Goal: Navigation & Orientation: Find specific page/section

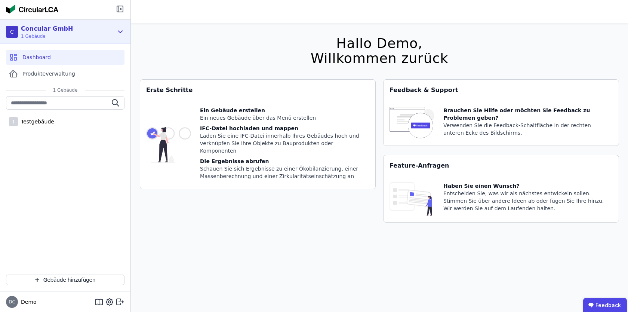
click at [109, 35] on div "C Concular GmbH 1 Gebäude" at bounding box center [59, 31] width 107 height 15
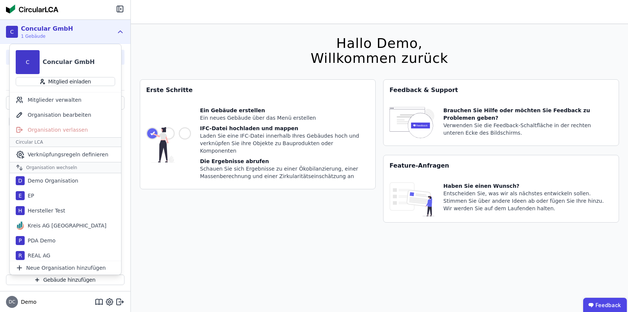
click at [181, 258] on div "Hallo Demo, Willkommen zurück Sie verwenden derzeit eine Beta-Version. Es könnt…" at bounding box center [379, 180] width 479 height 312
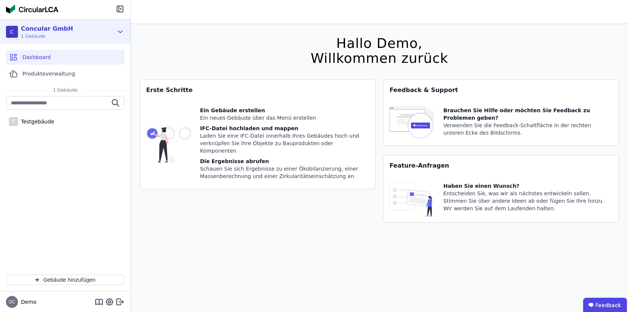
click at [117, 30] on icon at bounding box center [120, 31] width 8 height 9
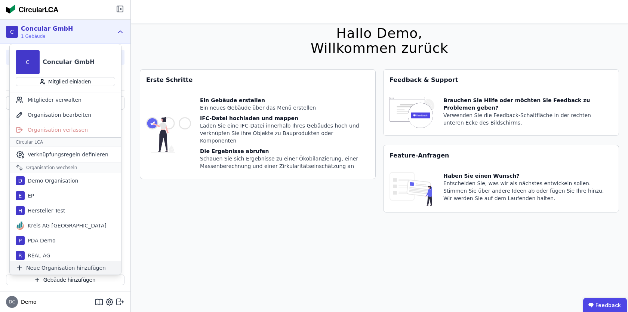
scroll to position [12, 0]
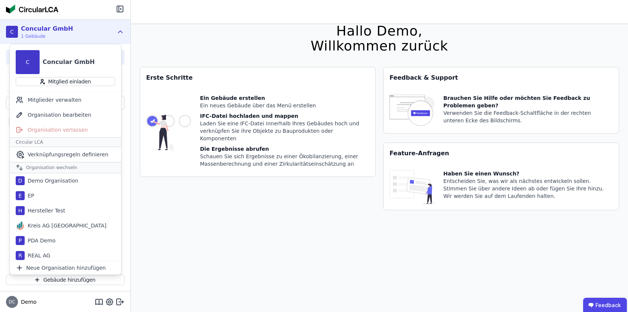
click at [182, 234] on div "Hallo Demo, Willkommen zurück Sie verwenden derzeit eine Beta-Version. Es könnt…" at bounding box center [379, 168] width 479 height 312
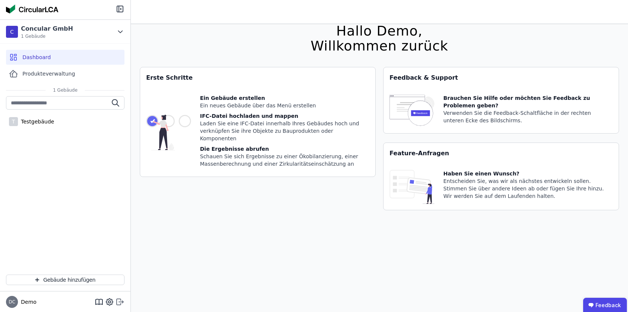
click at [119, 303] on icon at bounding box center [120, 301] width 9 height 9
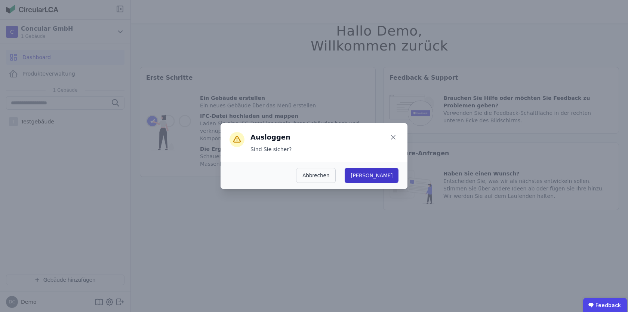
click at [390, 178] on button "Ja" at bounding box center [372, 175] width 54 height 15
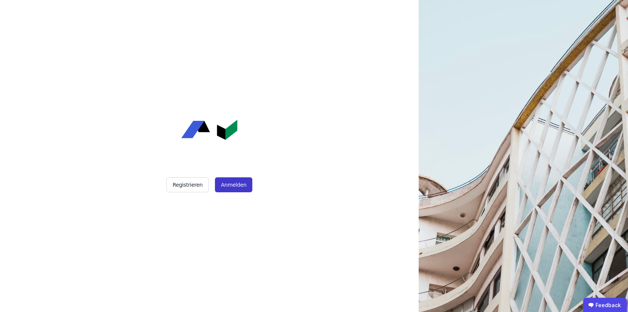
click at [239, 182] on button "Anmelden" at bounding box center [233, 184] width 37 height 15
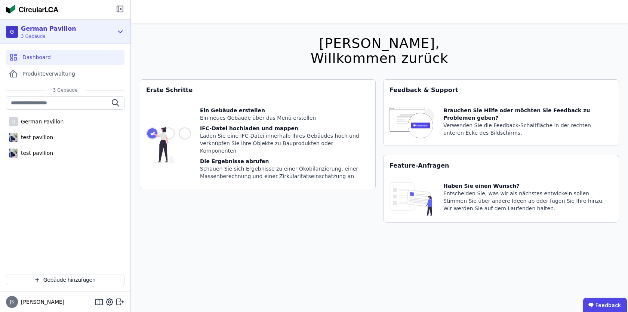
click at [101, 39] on div "G German Pavillon 3 Gebäude" at bounding box center [65, 32] width 130 height 24
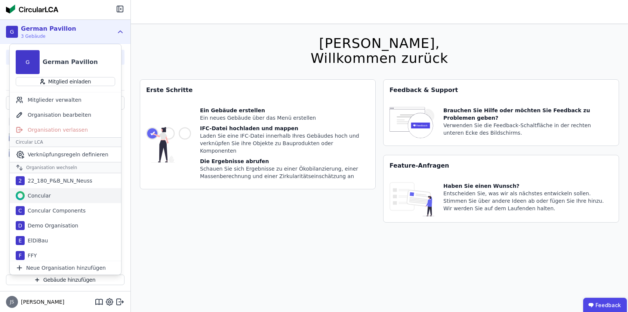
click at [62, 197] on div "Concular" at bounding box center [65, 195] width 111 height 15
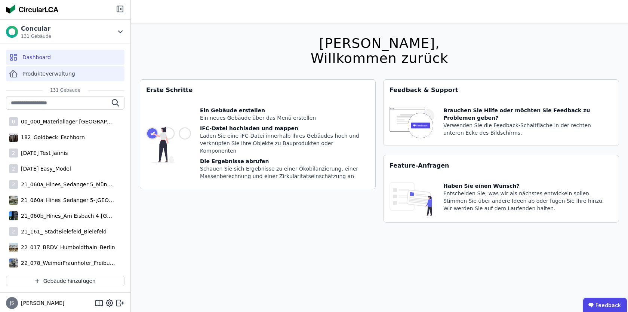
click at [38, 75] on span "Produkteverwaltung" at bounding box center [48, 73] width 53 height 7
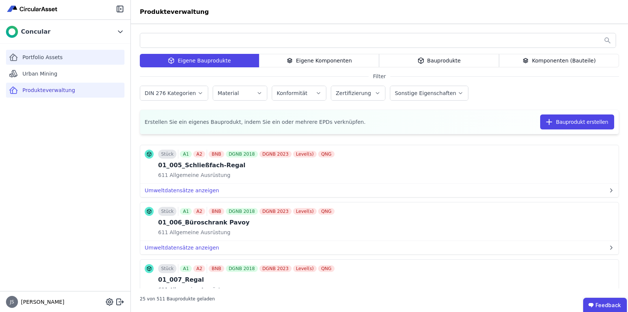
click at [46, 58] on span "Portfolio Assets" at bounding box center [42, 56] width 40 height 7
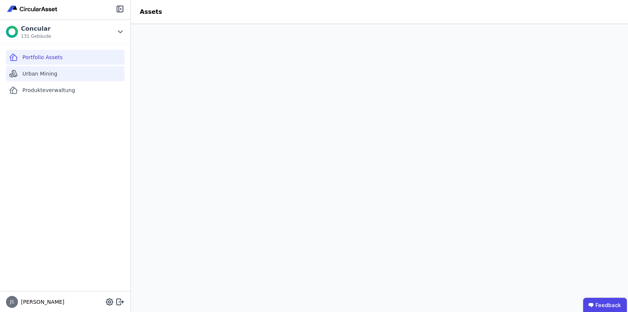
click at [34, 73] on span "Urban Mining" at bounding box center [39, 73] width 35 height 7
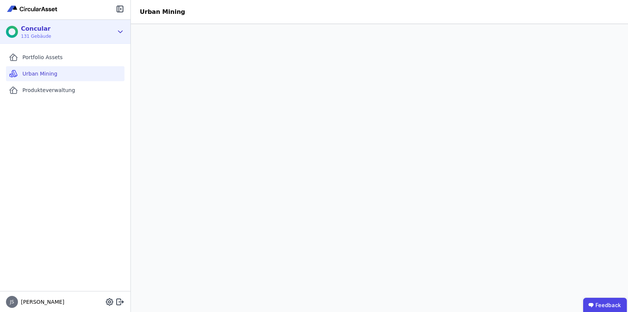
click at [47, 29] on div "Concular" at bounding box center [36, 28] width 30 height 9
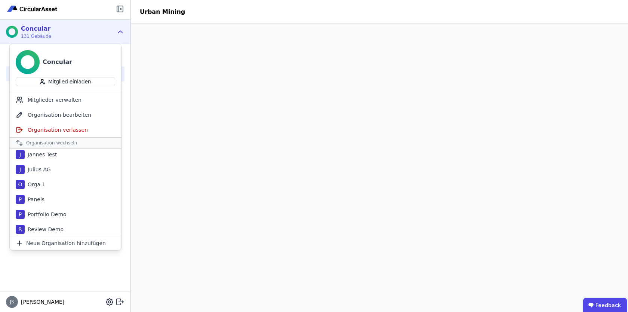
scroll to position [227, 0]
click at [60, 265] on div "Portfolio Assets Urban Mining Produkteverwaltung" at bounding box center [65, 167] width 130 height 247
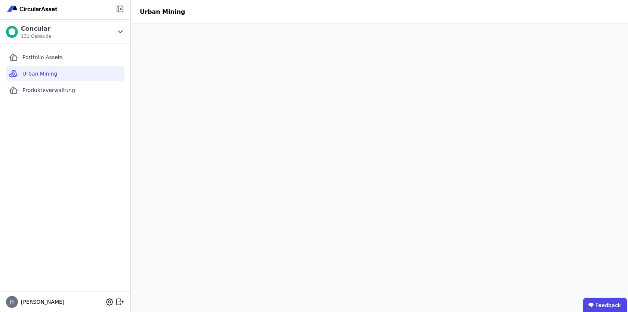
click at [120, 151] on div "Portfolio Assets Urban Mining Produkteverwaltung" at bounding box center [65, 167] width 130 height 247
click at [77, 168] on div "Portfolio Assets Urban Mining Produkteverwaltung" at bounding box center [65, 167] width 130 height 247
click at [80, 61] on div "Portfolio Assets" at bounding box center [65, 57] width 119 height 15
